Goal: Task Accomplishment & Management: Use online tool/utility

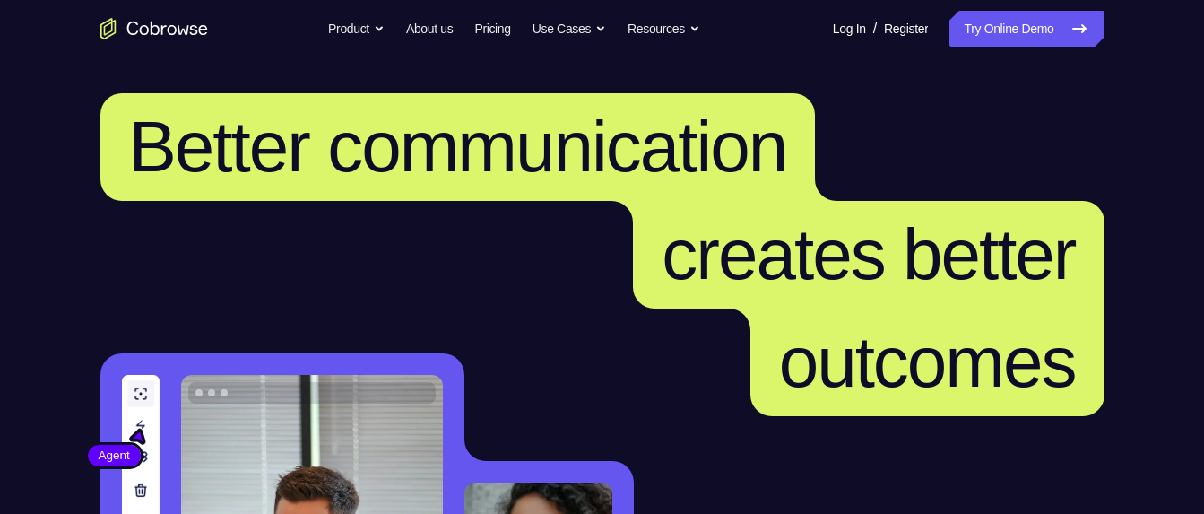
click at [1025, 39] on link "Try Online Demo" at bounding box center [1027, 29] width 154 height 36
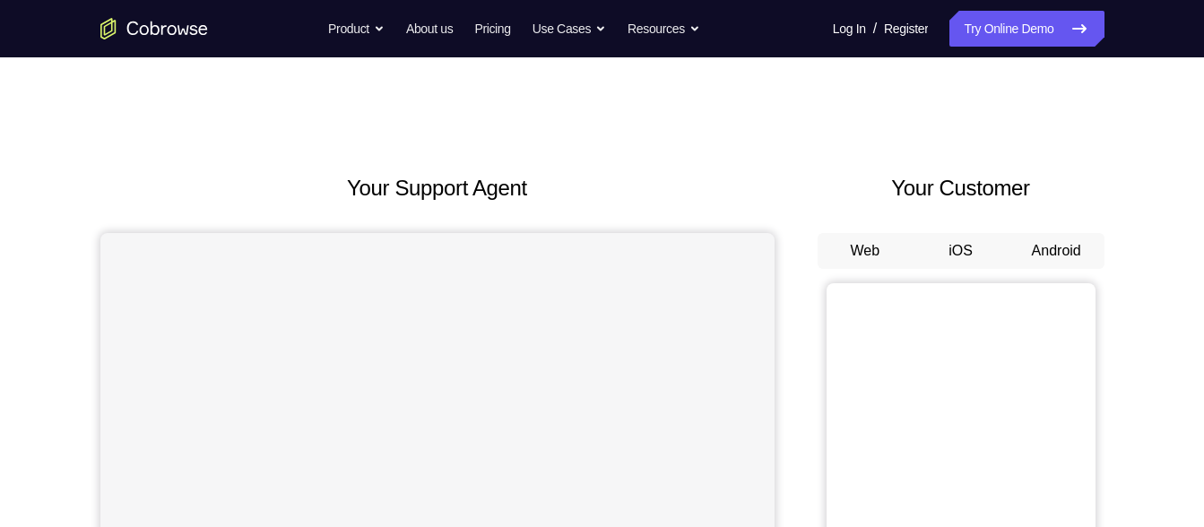
scroll to position [126, 0]
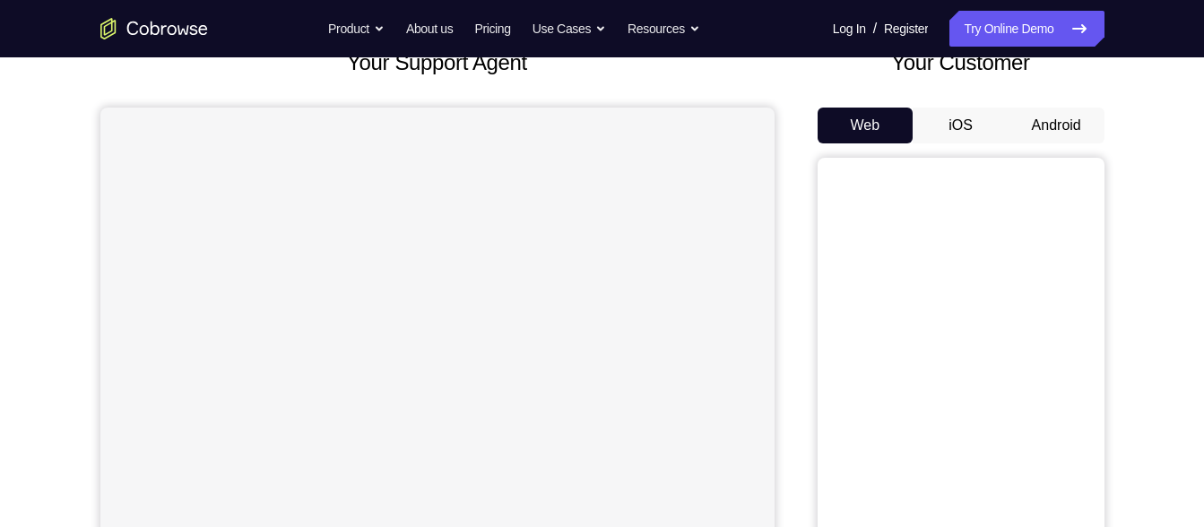
click at [1012, 135] on button "Android" at bounding box center [1057, 126] width 96 height 36
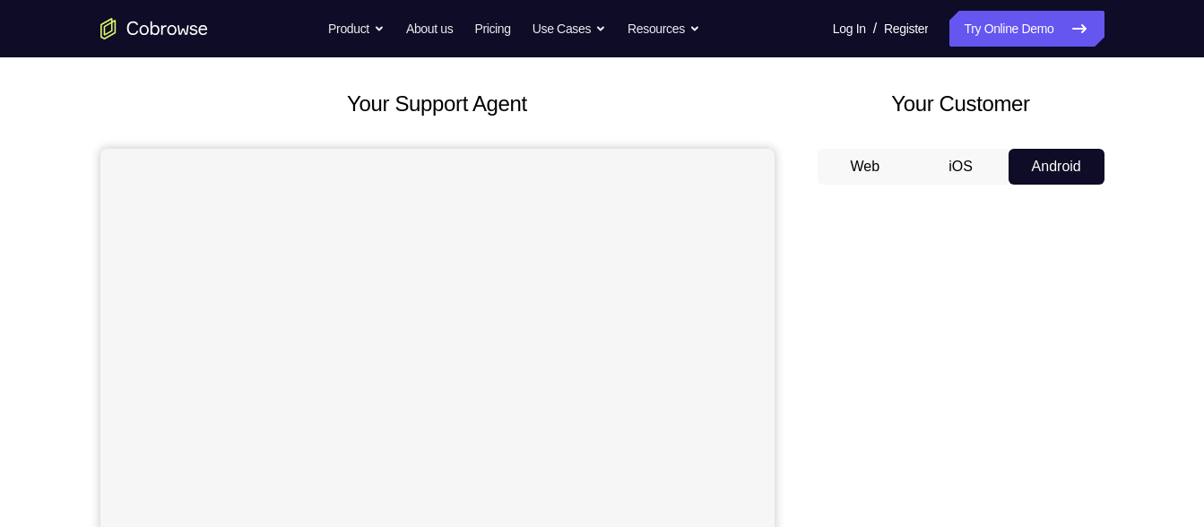
scroll to position [0, 0]
